Goal: Task Accomplishment & Management: Manage account settings

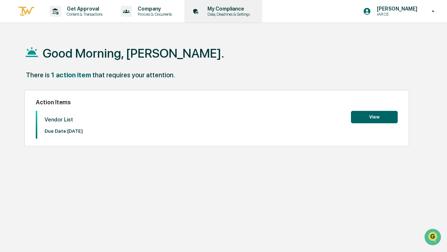
click at [242, 14] on p "Data, Deadlines & Settings" at bounding box center [228, 14] width 52 height 5
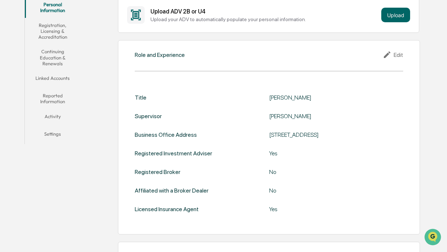
scroll to position [103, 0]
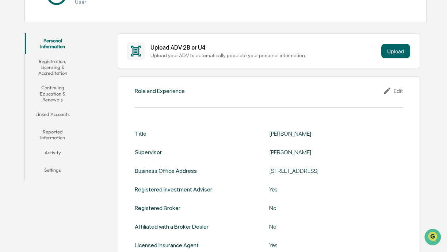
click at [50, 68] on button "Registration, Licensing & Accreditation" at bounding box center [53, 67] width 56 height 27
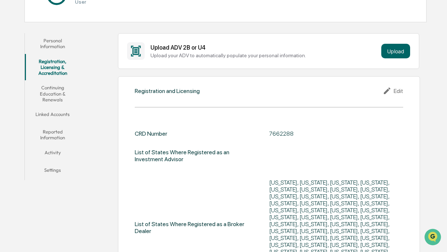
click at [56, 88] on button "Continuing Education & Renewals" at bounding box center [53, 93] width 56 height 27
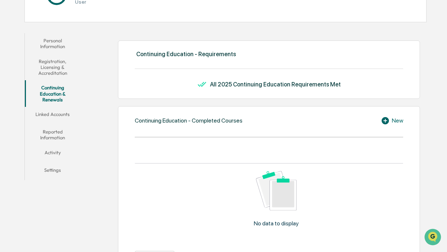
click at [54, 111] on button "Linked Accounts" at bounding box center [53, 116] width 56 height 18
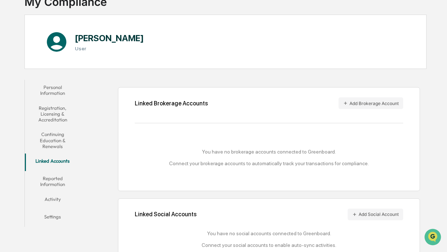
scroll to position [75, 0]
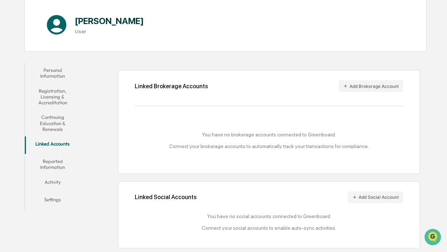
click at [54, 164] on button "Reported Information" at bounding box center [53, 164] width 56 height 21
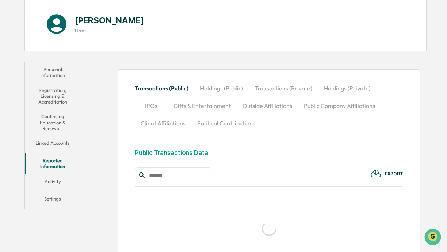
click at [54, 182] on button "Activity" at bounding box center [53, 183] width 56 height 18
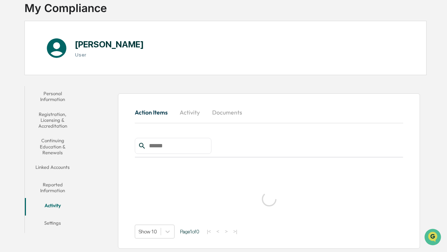
scroll to position [61, 0]
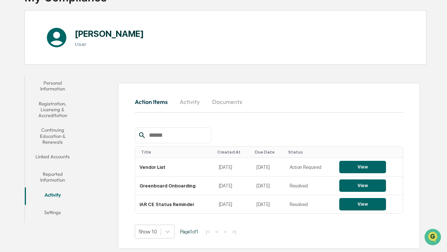
click at [48, 82] on button "Personal Information" at bounding box center [53, 86] width 56 height 21
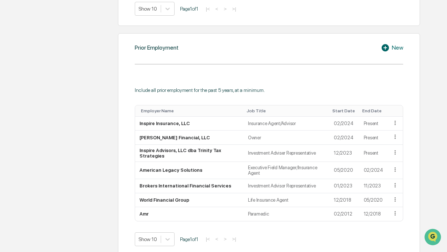
scroll to position [505, 0]
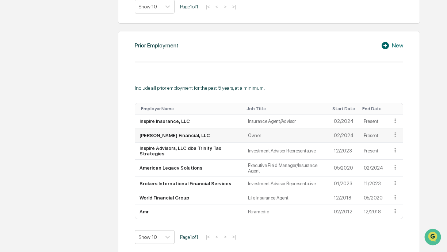
click at [396, 132] on icon at bounding box center [395, 135] width 7 height 7
click at [384, 142] on div "Edit" at bounding box center [386, 146] width 23 height 12
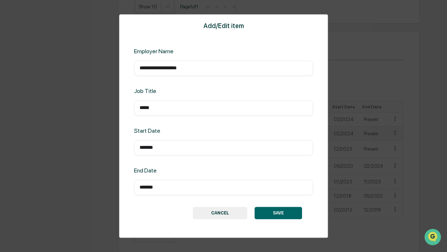
click at [218, 208] on button "CANCEL" at bounding box center [220, 213] width 54 height 12
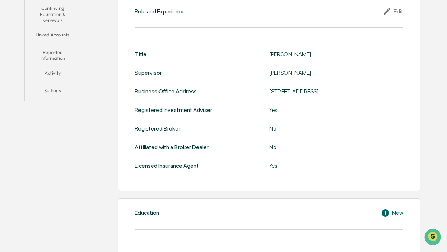
scroll to position [80, 0]
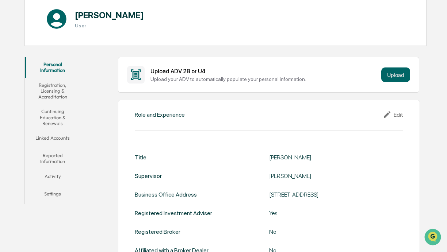
click at [53, 175] on button "Activity" at bounding box center [53, 178] width 56 height 18
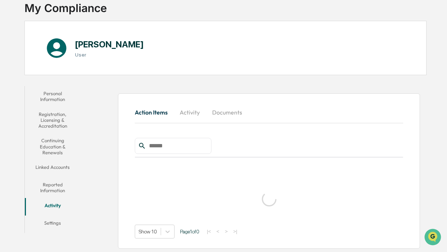
scroll to position [61, 0]
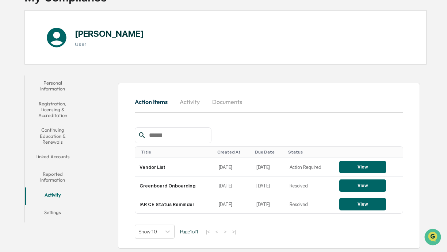
click at [57, 175] on button "Reported Information" at bounding box center [53, 177] width 56 height 21
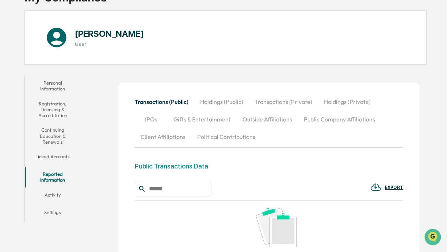
click at [57, 158] on button "Linked Accounts" at bounding box center [53, 158] width 56 height 18
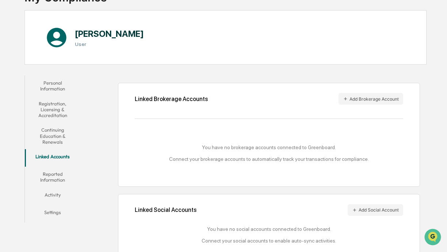
scroll to position [75, 0]
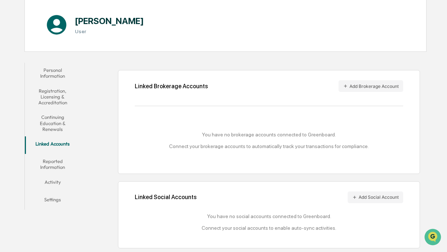
click at [63, 125] on button "Continuing Education & Renewals" at bounding box center [53, 123] width 56 height 27
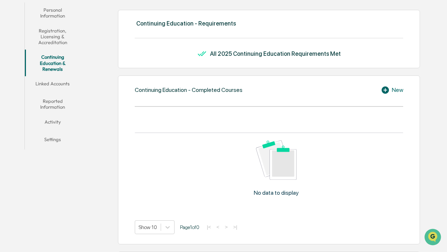
scroll to position [124, 0]
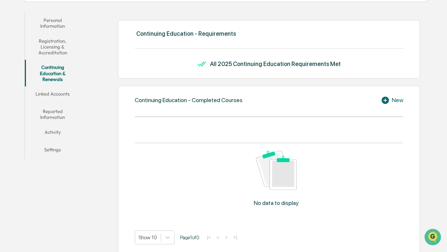
click at [57, 39] on button "Registration, Licensing & Accreditation" at bounding box center [53, 47] width 56 height 27
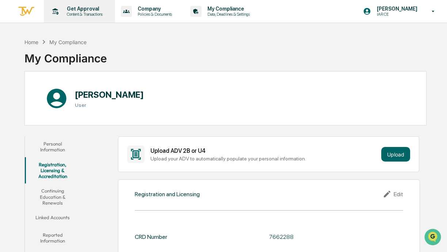
click at [86, 11] on p "Get Approval" at bounding box center [83, 9] width 45 height 6
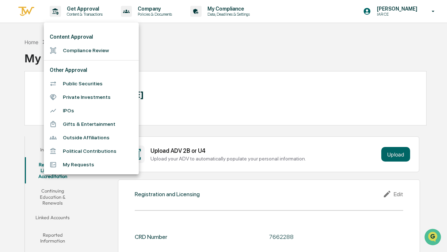
click at [181, 28] on div at bounding box center [223, 126] width 447 height 252
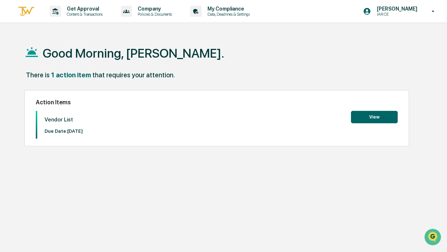
click at [379, 117] on button "View" at bounding box center [374, 117] width 47 height 12
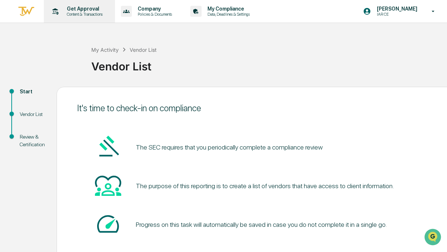
click at [100, 8] on p "Get Approval" at bounding box center [83, 9] width 45 height 6
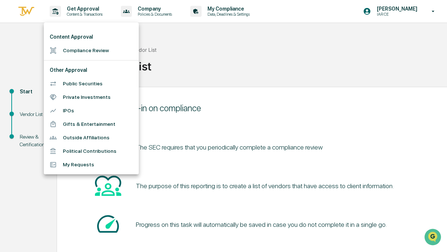
click at [234, 12] on div at bounding box center [223, 126] width 447 height 252
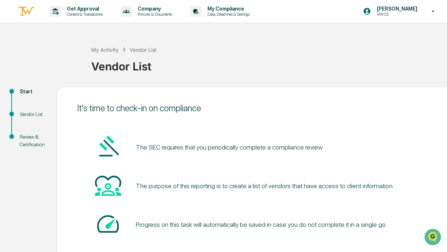
click at [241, 10] on div "Content Approval Compliance Review Other Approval Public Securities Private Inv…" at bounding box center [223, 126] width 447 height 252
click at [243, 8] on p "My Compliance" at bounding box center [228, 9] width 52 height 6
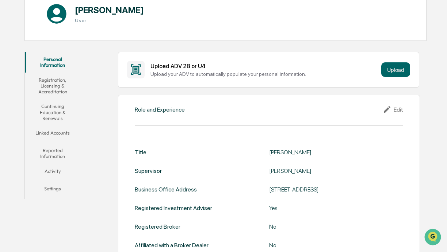
scroll to position [88, 0]
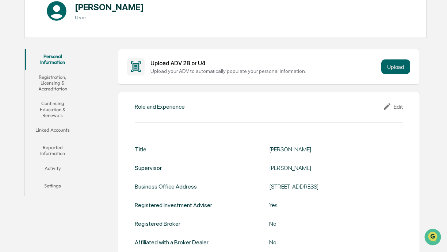
click at [49, 75] on button "Registration, Licensing & Accreditation" at bounding box center [53, 83] width 56 height 27
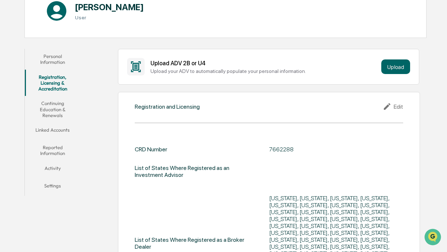
click at [283, 150] on div "7662288" at bounding box center [336, 149] width 134 height 7
copy div "7662288"
